Goal: Check status: Check status

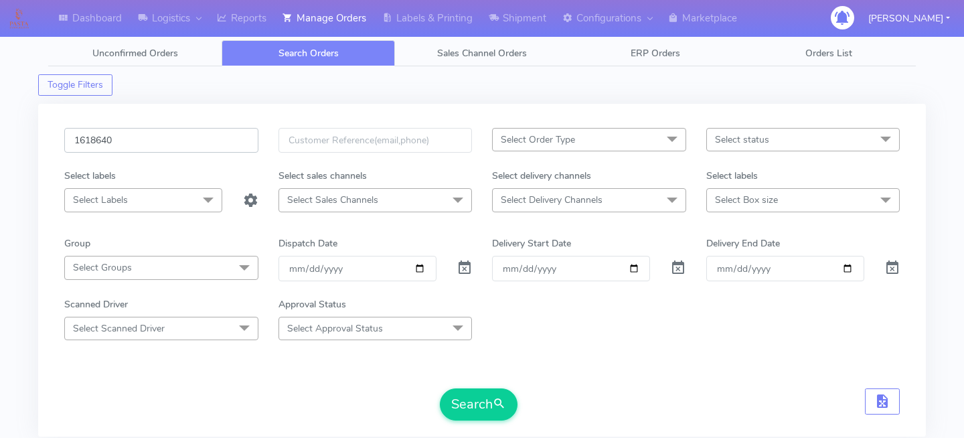
click at [176, 147] on input "1618640" at bounding box center [161, 140] width 194 height 25
paste input "1618766A"
type input "1618766A"
paste input "1618766A"
type input "1618766A"
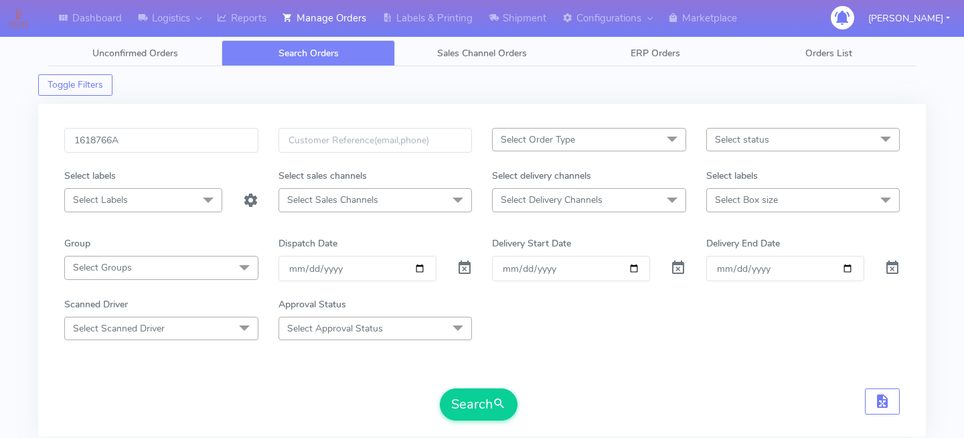
click at [479, 427] on div "1618766A Select Order Type Select All MEALS ATAVI One Off Pasta Club Gift Kit E…" at bounding box center [482, 278] width 856 height 301
click at [482, 413] on button "Search" at bounding box center [479, 404] width 78 height 32
click at [205, 136] on input "1618766A" at bounding box center [161, 140] width 194 height 25
paste input "1618898"
type input "1618898"
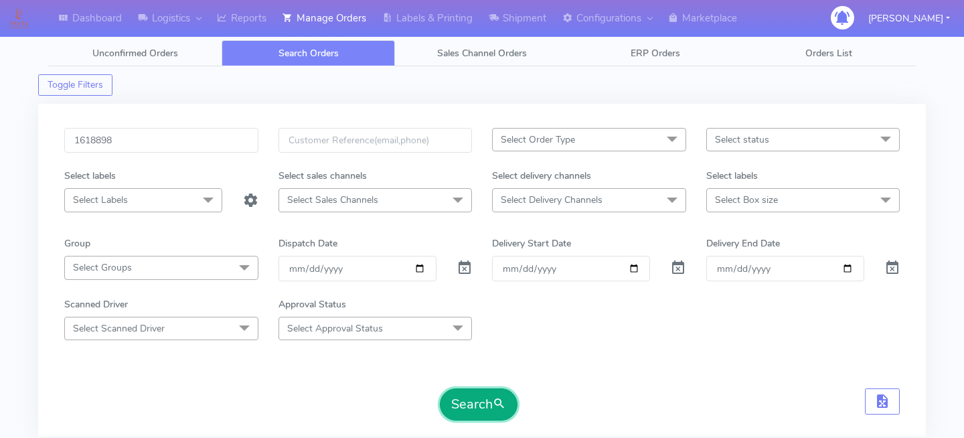
click at [472, 401] on button "Search" at bounding box center [479, 404] width 78 height 32
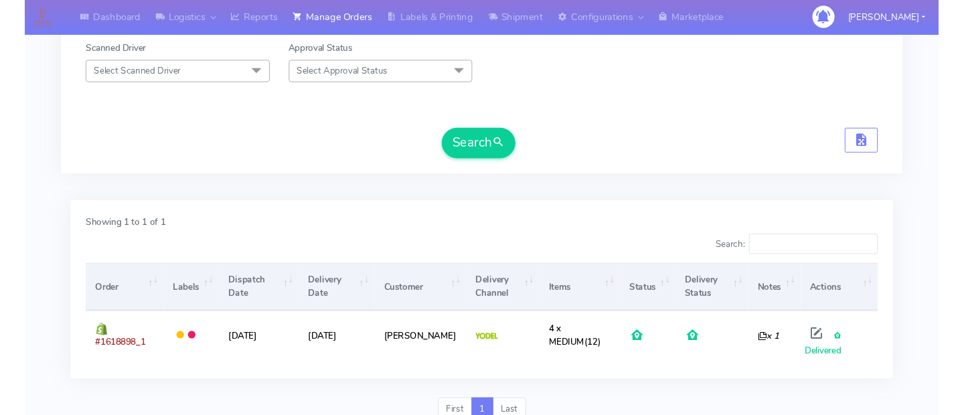
scroll to position [309, 0]
